Goal: Task Accomplishment & Management: Use online tool/utility

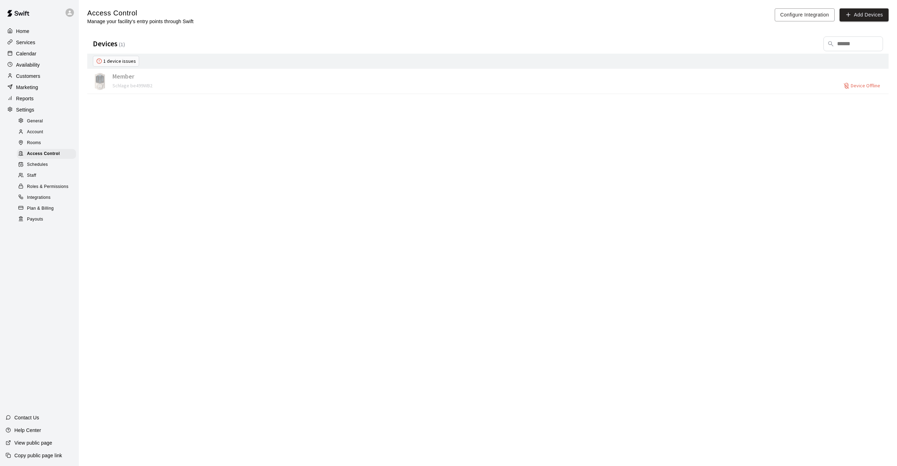
click at [123, 63] on div "1 device issues" at bounding box center [116, 61] width 46 height 11
click at [108, 61] on div "1 device issues" at bounding box center [116, 61] width 46 height 11
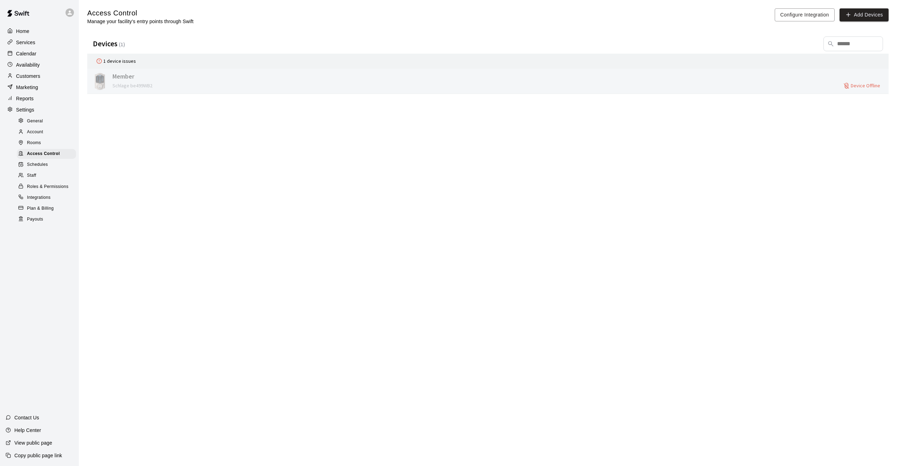
click at [870, 88] on span "Device Offline" at bounding box center [865, 85] width 29 height 7
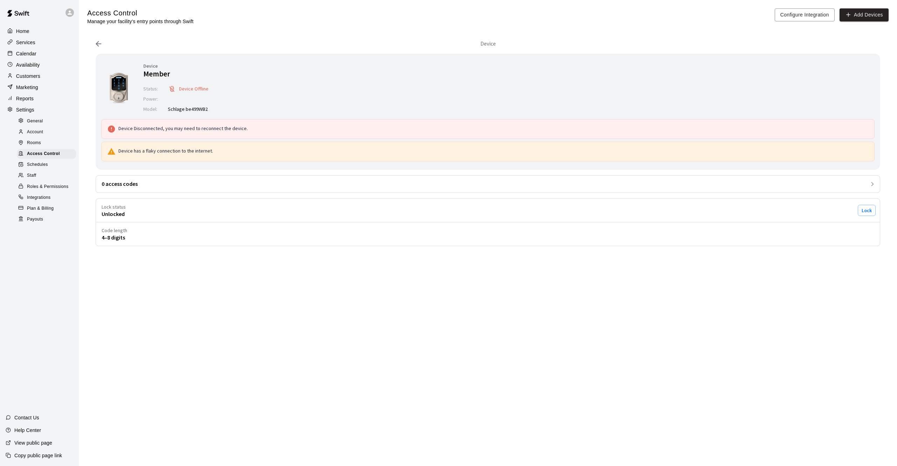
click at [185, 152] on p "Device has a flaky connection to the internet." at bounding box center [165, 151] width 95 height 7
click at [188, 131] on p "Device Disconnected, you may need to reconnect the device." at bounding box center [182, 128] width 129 height 7
click at [117, 82] on img at bounding box center [118, 87] width 35 height 35
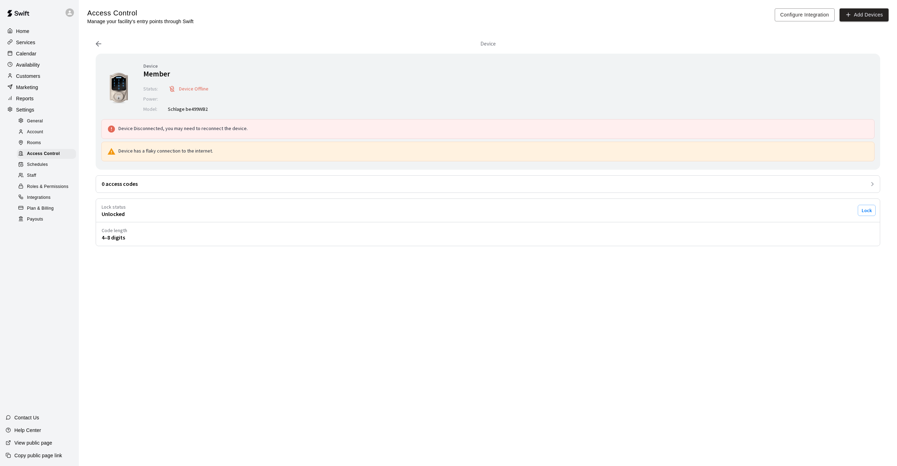
click at [117, 82] on img at bounding box center [118, 87] width 35 height 35
click at [796, 14] on button "Configure Integration" at bounding box center [805, 14] width 60 height 13
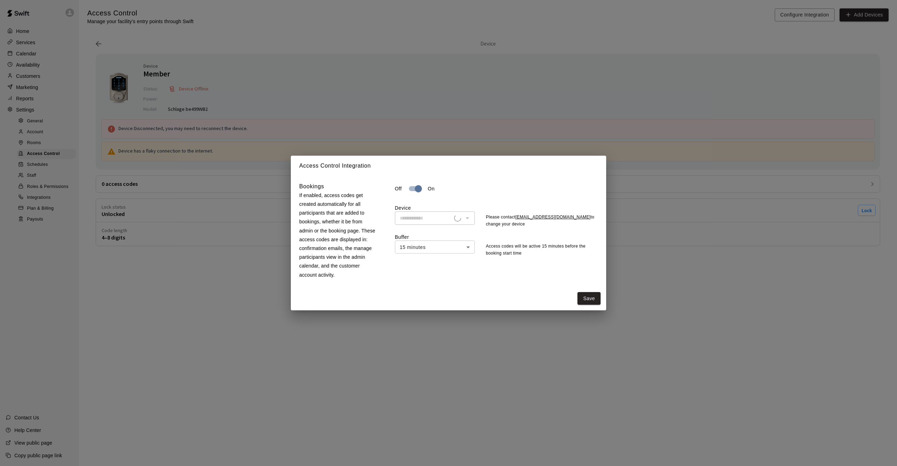
type input "******"
click at [586, 298] on button "Save" at bounding box center [589, 298] width 23 height 13
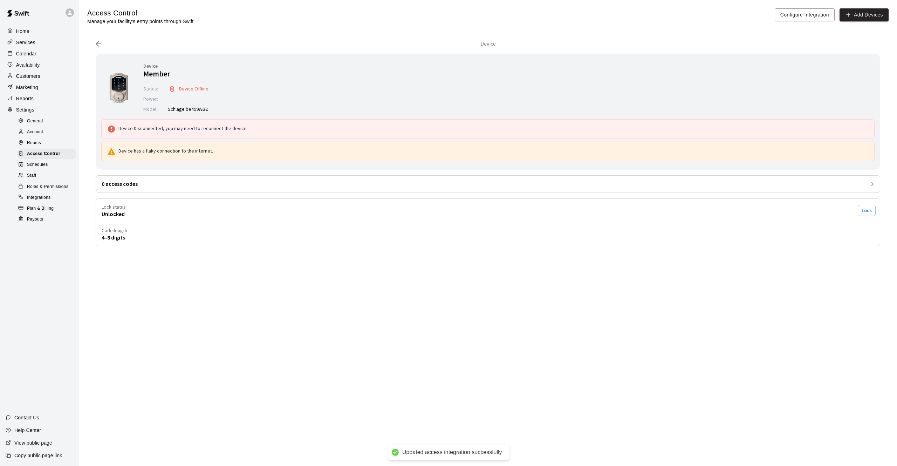
click at [30, 55] on p "Calendar" at bounding box center [26, 53] width 20 height 7
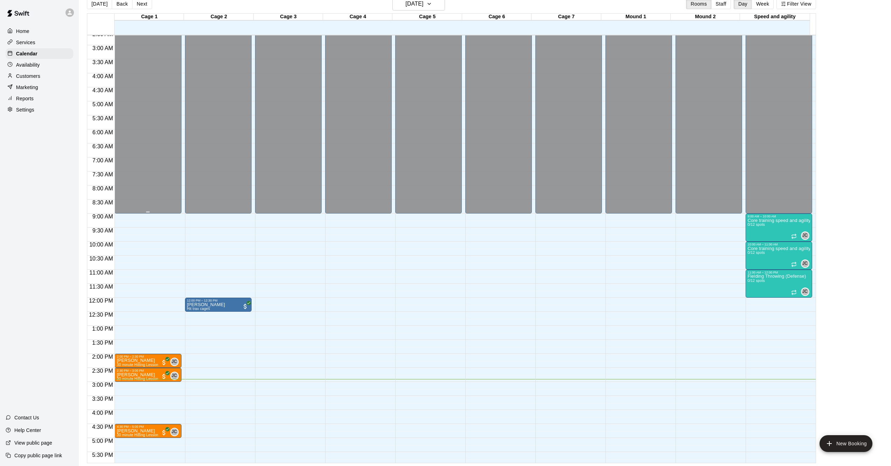
scroll to position [71, 0]
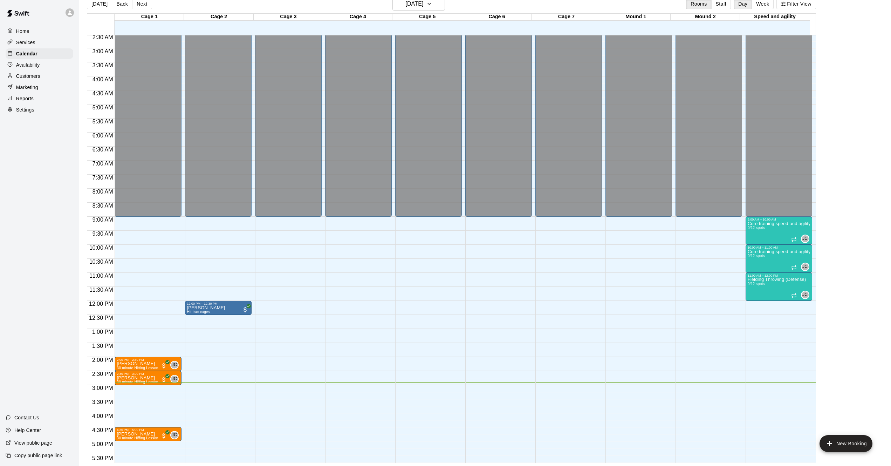
click at [30, 67] on p "Availability" at bounding box center [28, 64] width 24 height 7
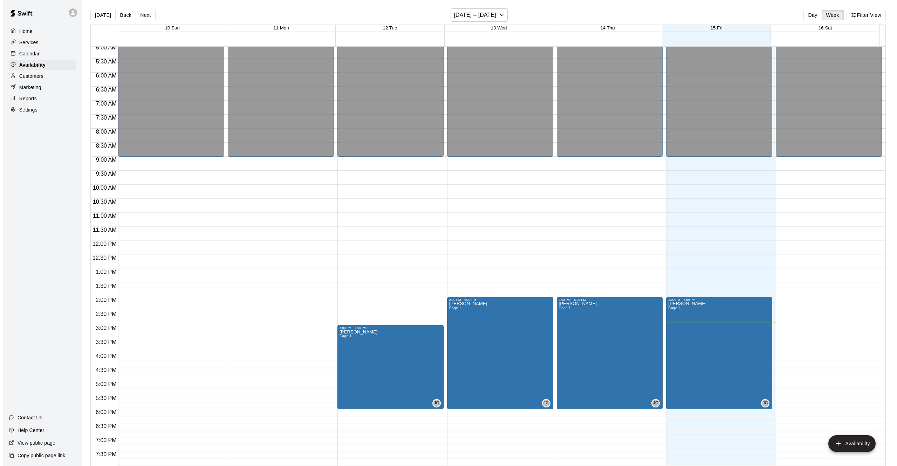
scroll to position [141, 0]
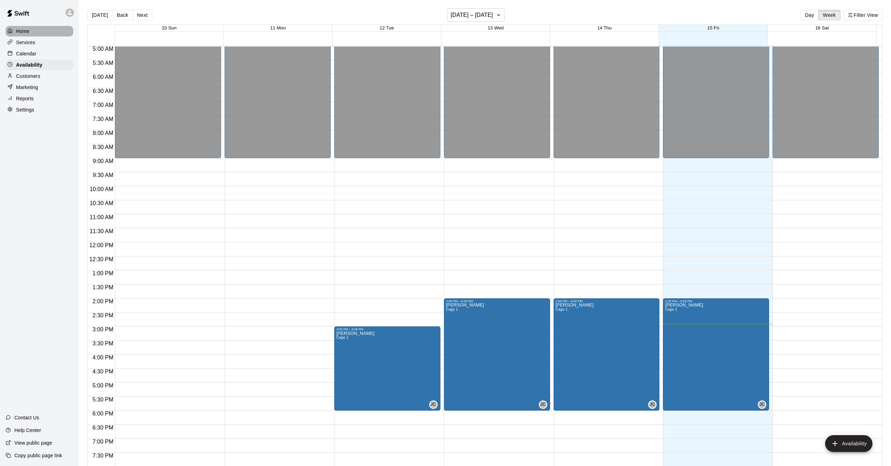
click at [22, 33] on p "Home" at bounding box center [22, 31] width 13 height 7
